Goal: Task Accomplishment & Management: Use online tool/utility

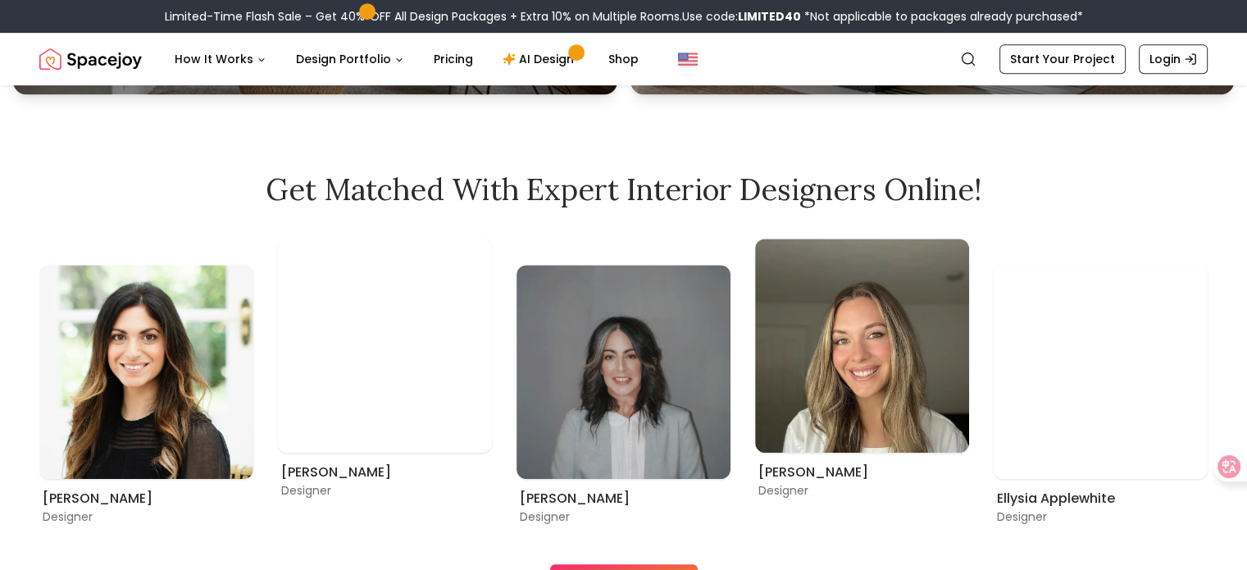
scroll to position [820, 0]
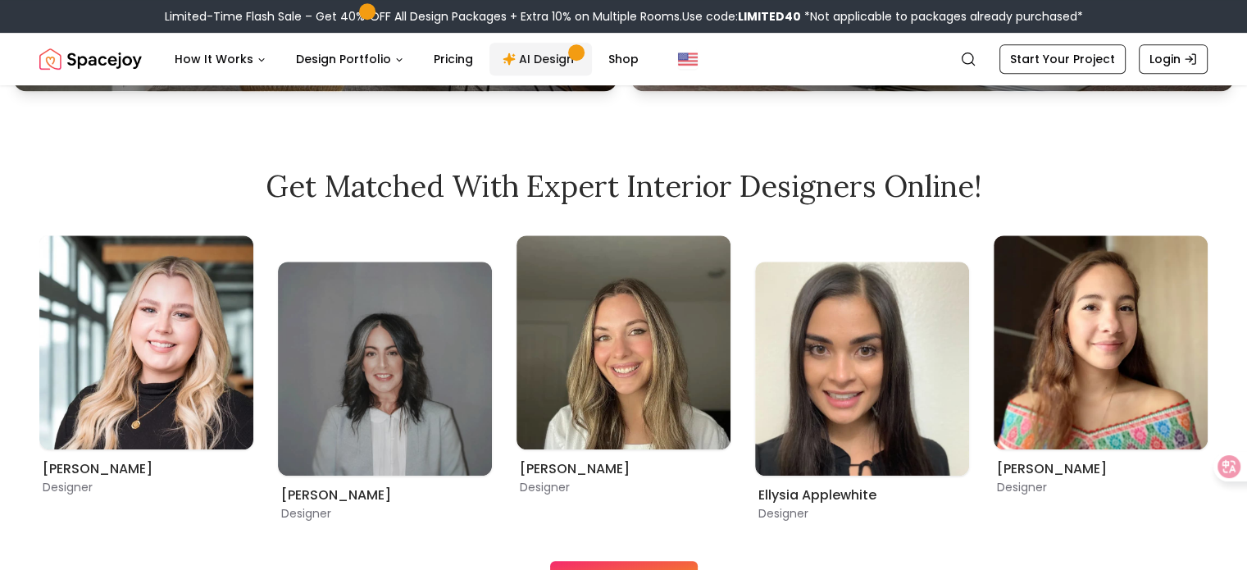
click at [543, 59] on link "AI Design" at bounding box center [540, 59] width 102 height 33
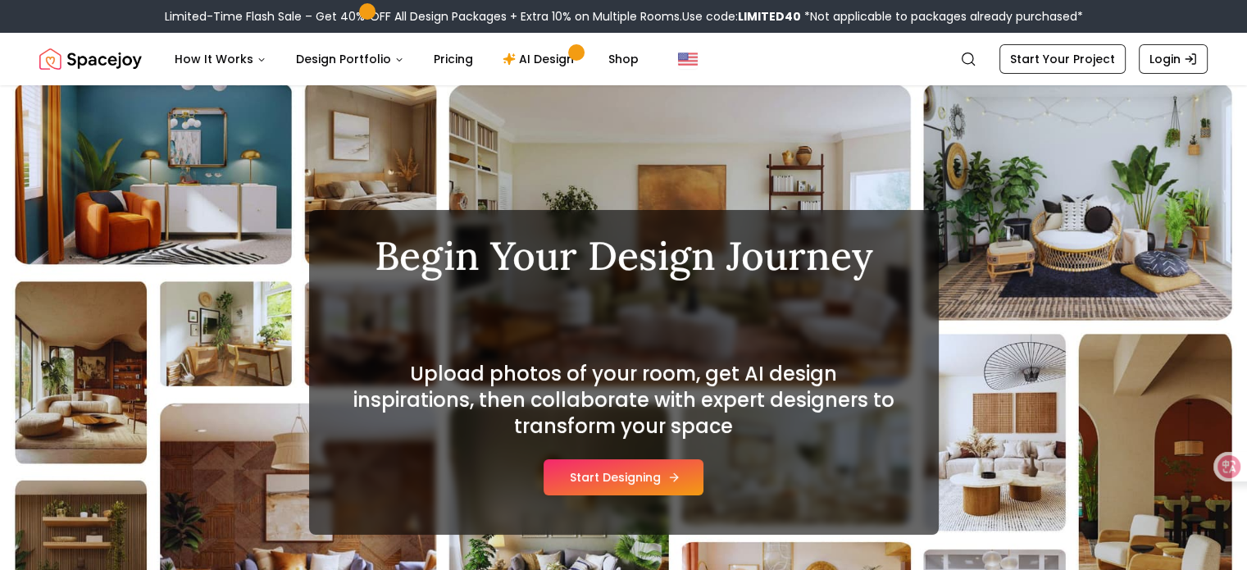
click at [646, 475] on button "Start Designing" at bounding box center [623, 477] width 160 height 36
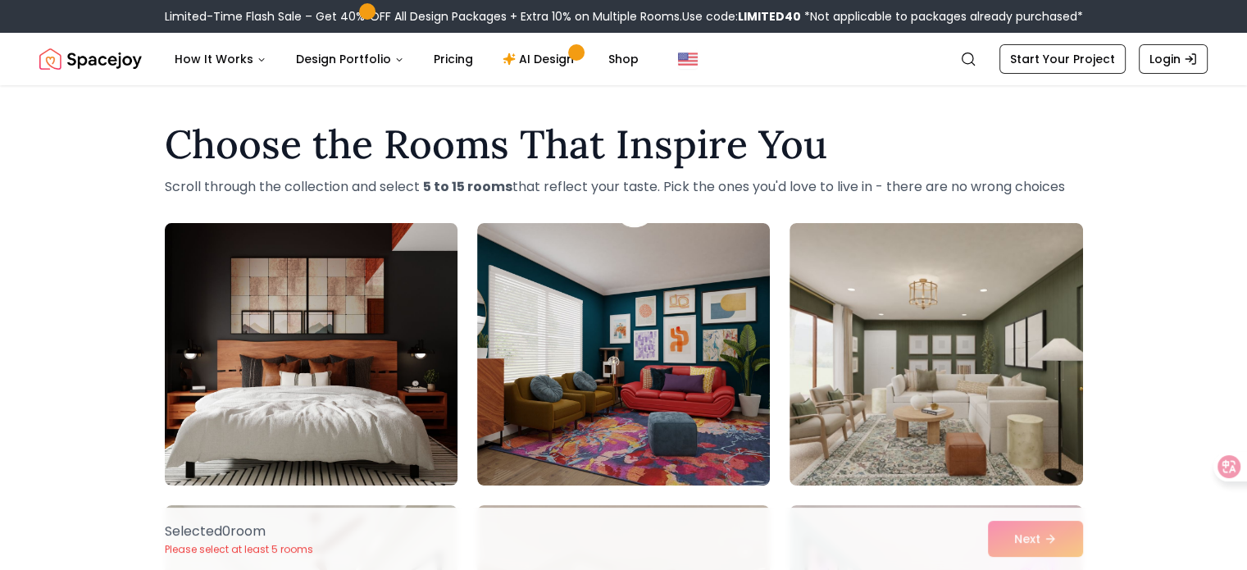
click at [380, 415] on img at bounding box center [310, 353] width 307 height 275
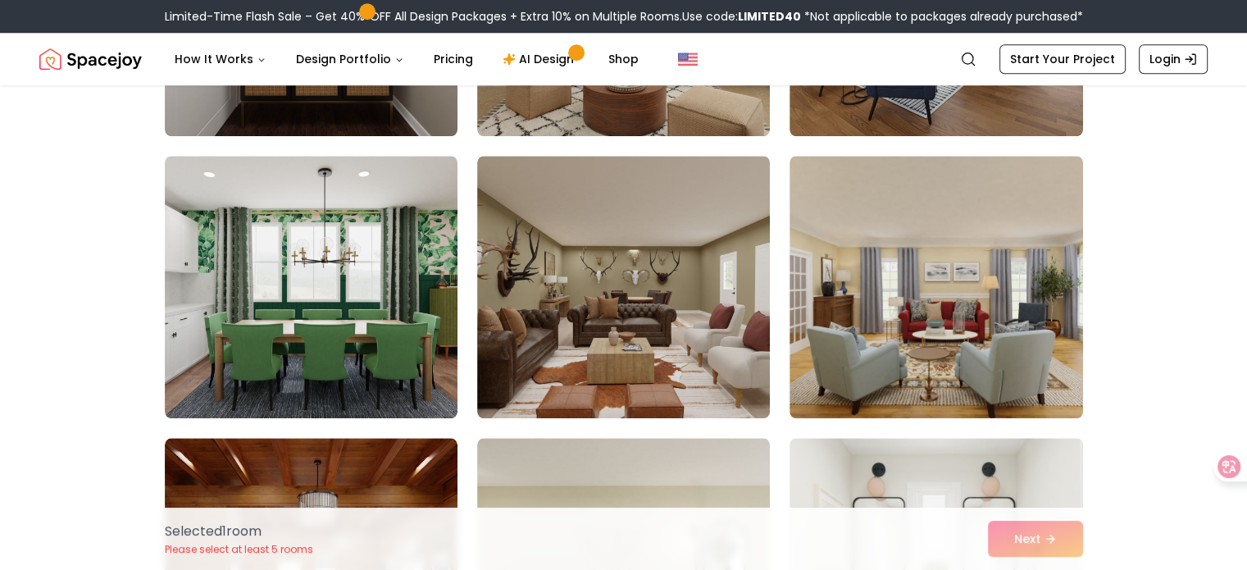
scroll to position [1475, 0]
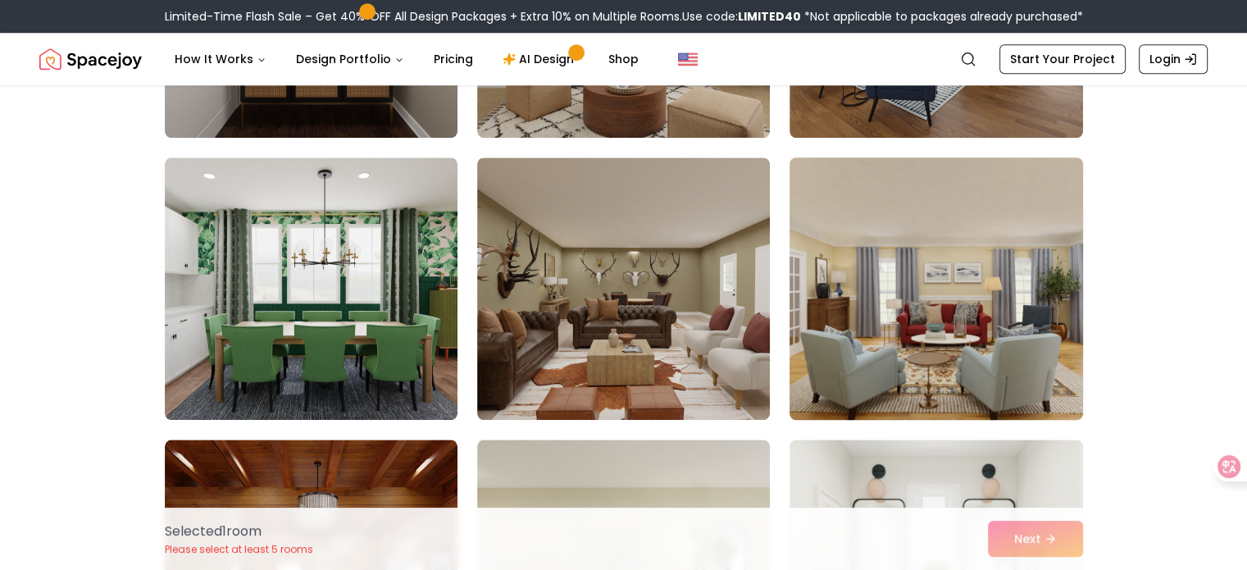
click at [976, 343] on img at bounding box center [935, 288] width 307 height 275
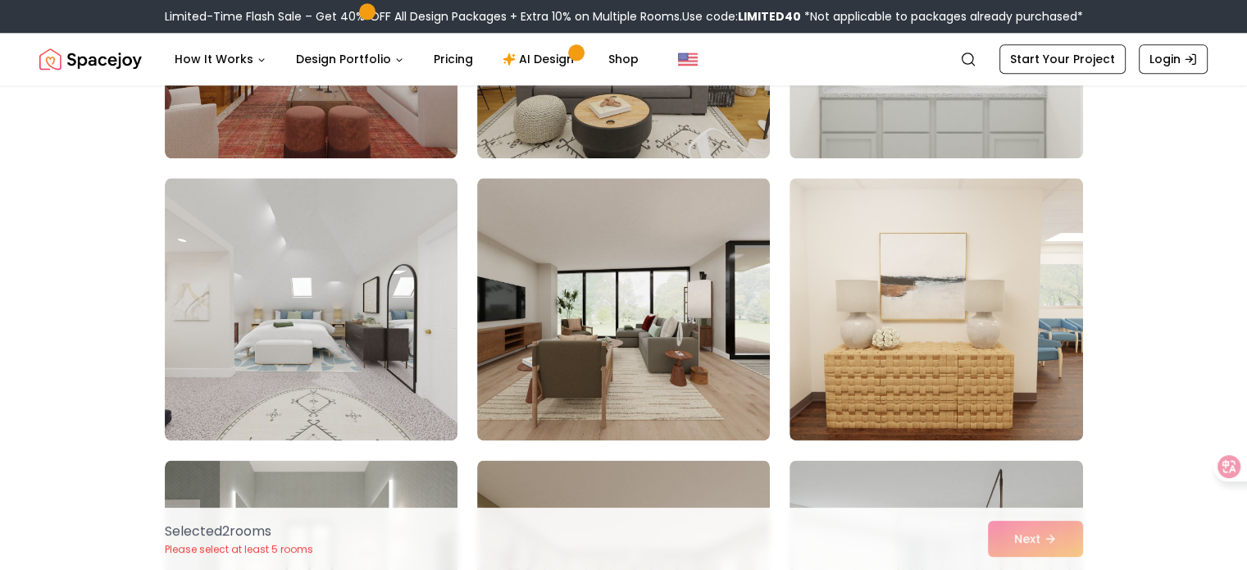
scroll to position [2049, 0]
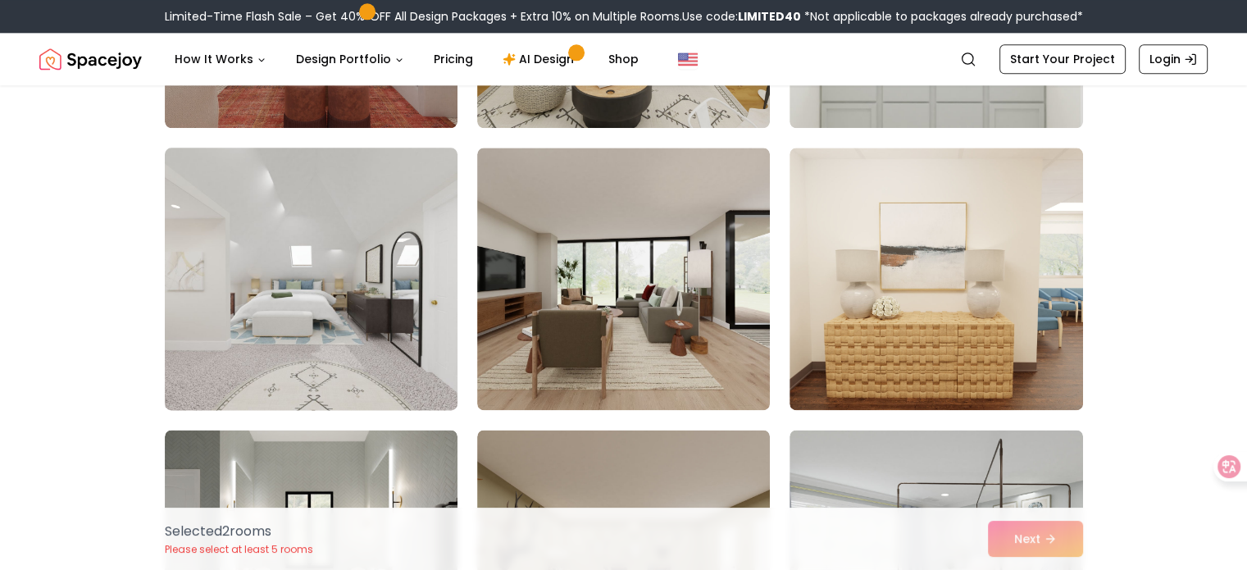
click at [298, 317] on img at bounding box center [310, 278] width 307 height 275
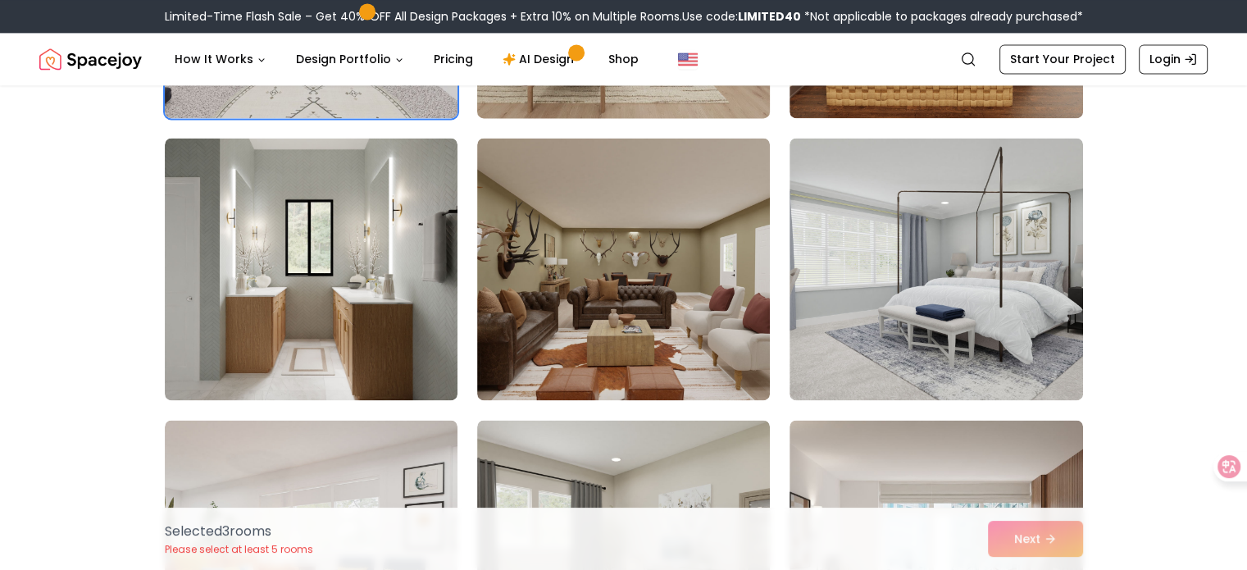
scroll to position [2377, 0]
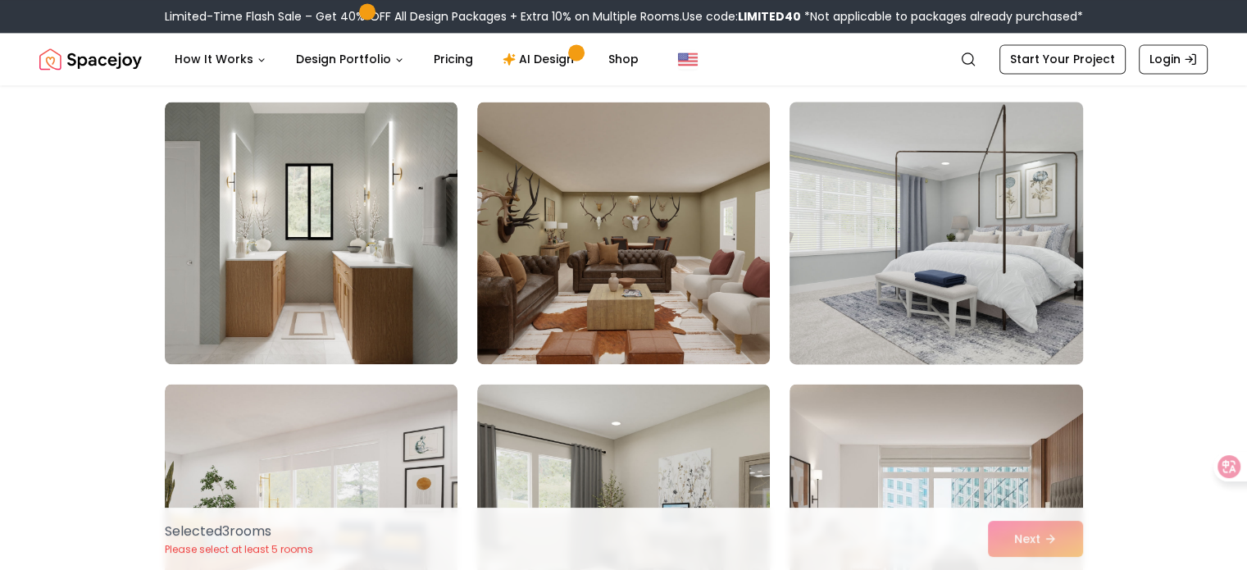
click at [1003, 270] on img at bounding box center [935, 232] width 307 height 275
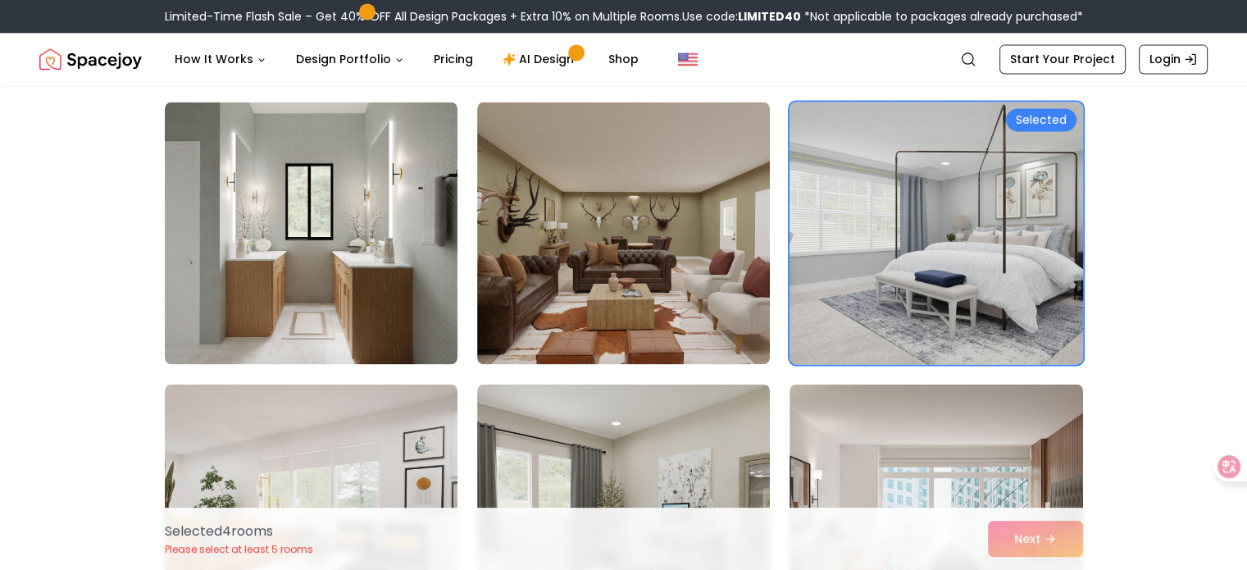
scroll to position [2623, 0]
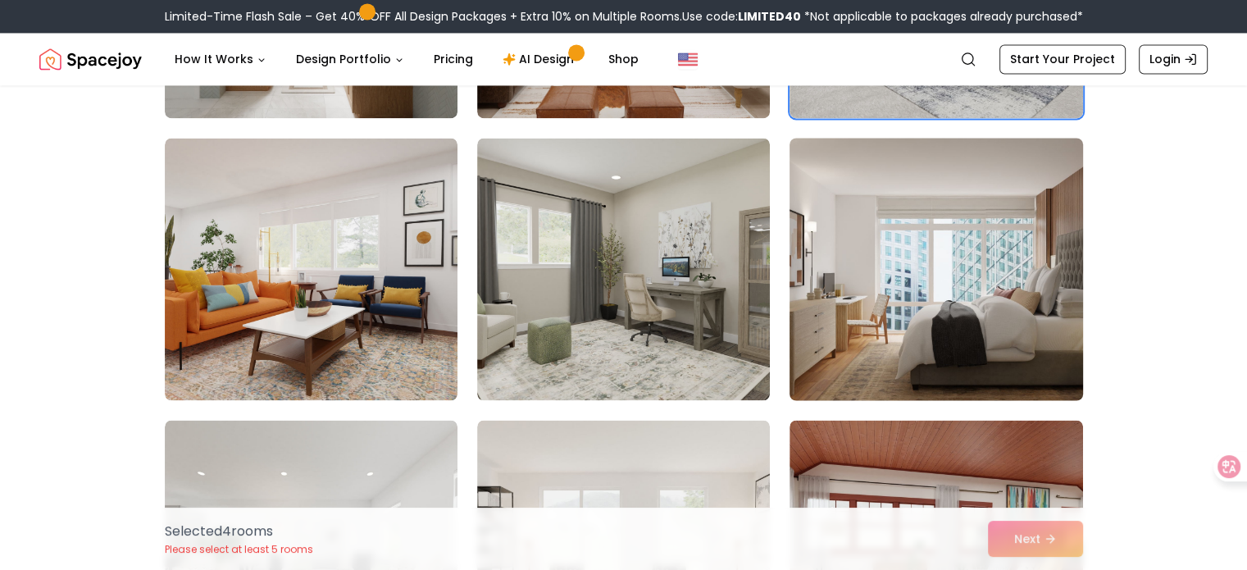
click at [909, 346] on img at bounding box center [935, 268] width 307 height 275
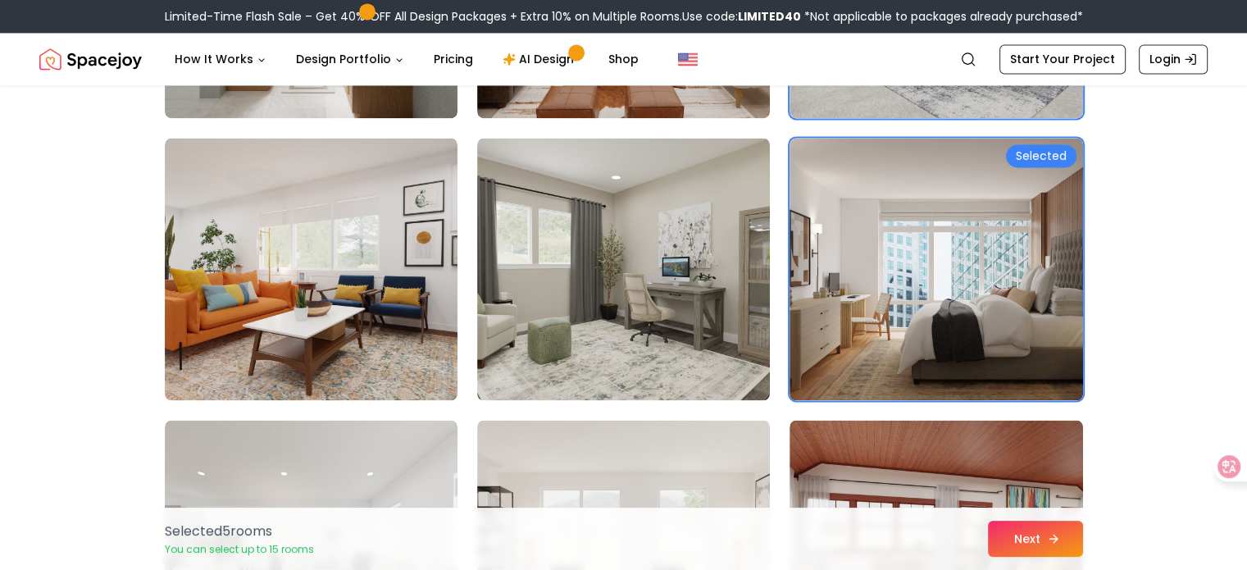
click at [1035, 530] on button "Next" at bounding box center [1035, 538] width 95 height 36
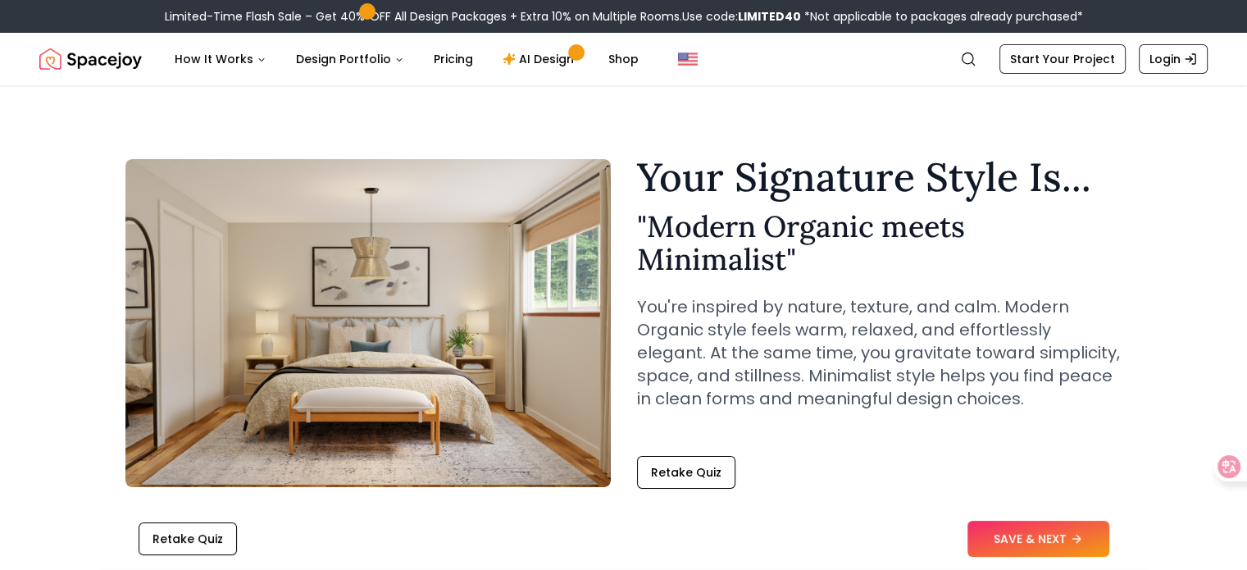
click at [380, 305] on img at bounding box center [367, 323] width 485 height 328
click at [530, 222] on img at bounding box center [367, 323] width 485 height 328
click at [661, 468] on button "Retake Quiz" at bounding box center [686, 472] width 98 height 33
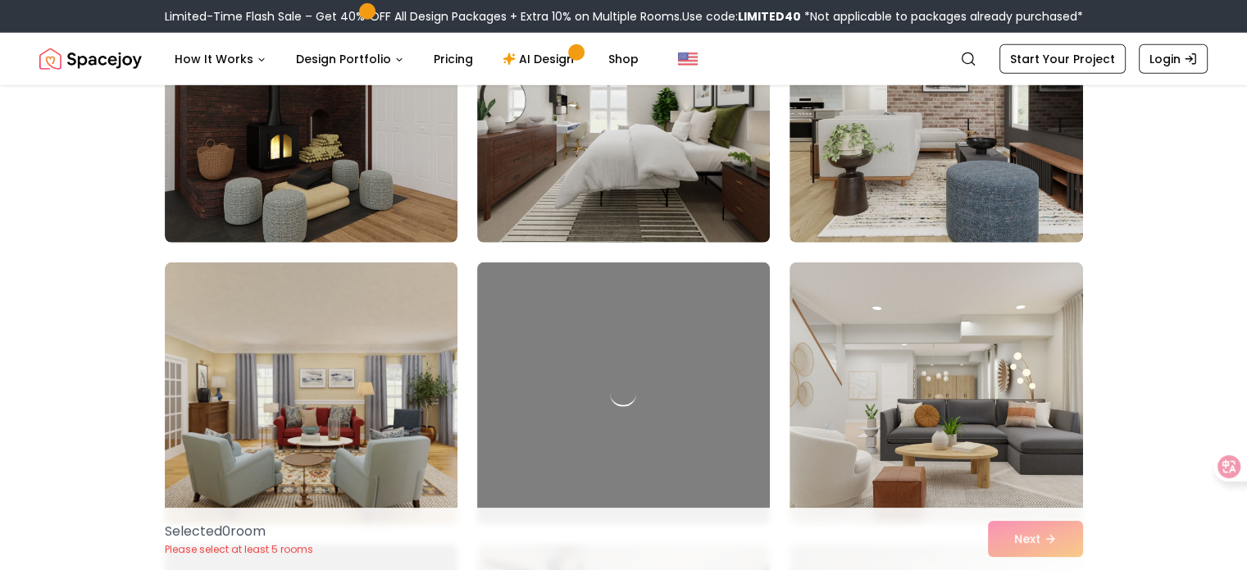
scroll to position [5081, 0]
